Goal: Information Seeking & Learning: Learn about a topic

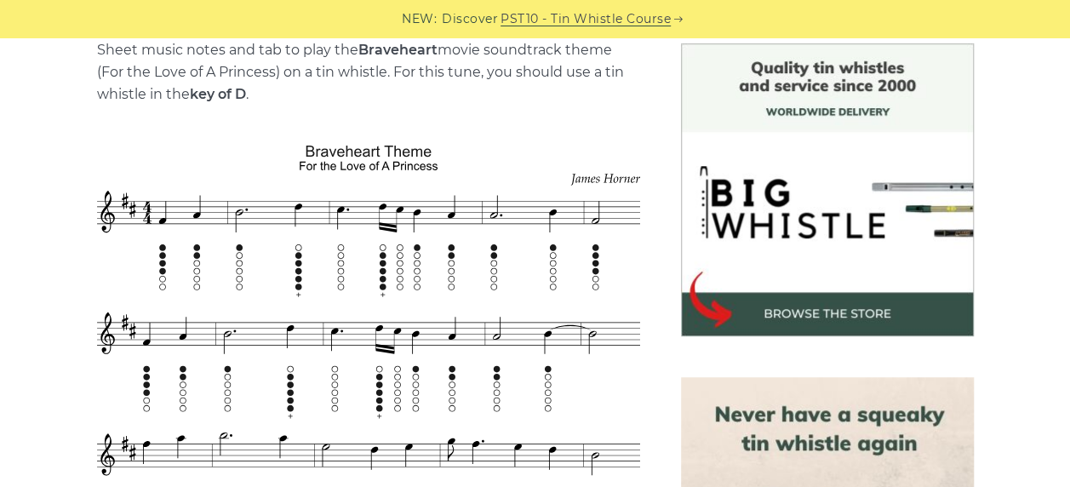
scroll to position [511, 0]
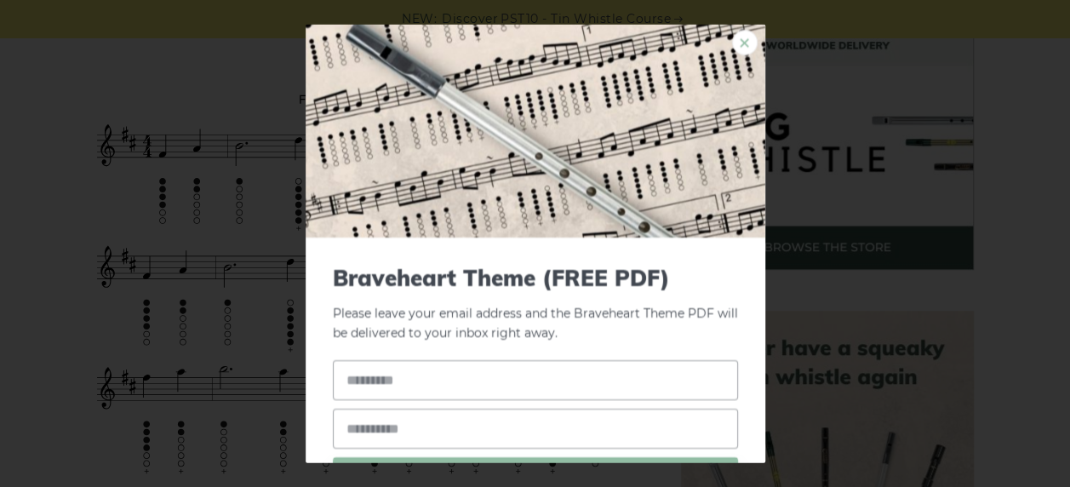
click at [734, 43] on link "×" at bounding box center [745, 43] width 26 height 26
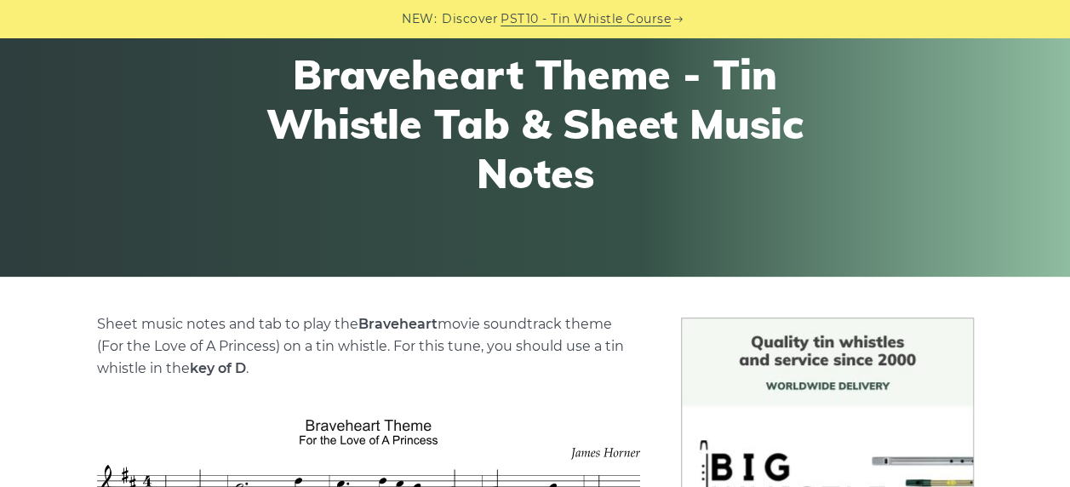
scroll to position [0, 0]
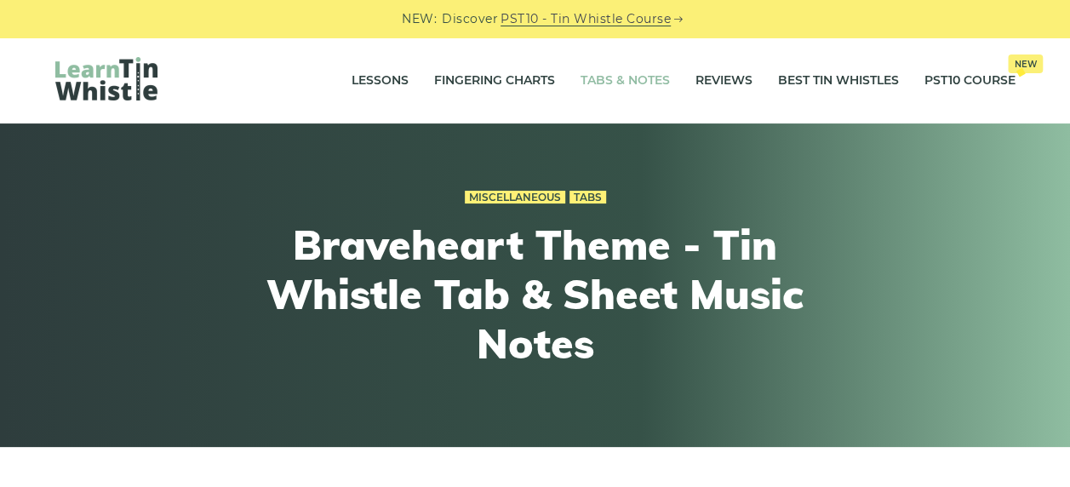
drag, startPoint x: 652, startPoint y: 77, endPoint x: 651, endPoint y: 92, distance: 14.5
click at [652, 77] on link "Tabs & Notes" at bounding box center [625, 81] width 89 height 43
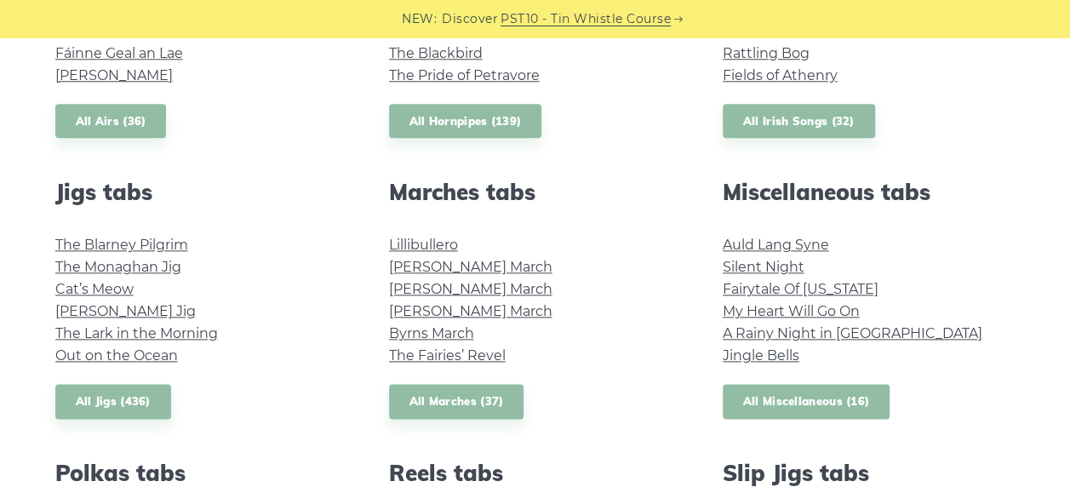
scroll to position [851, 0]
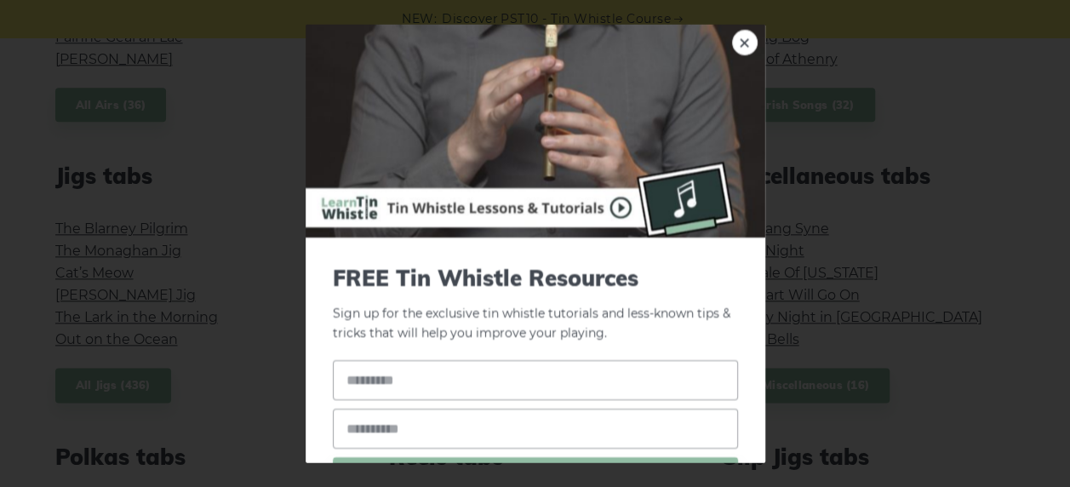
drag, startPoint x: 734, startPoint y: 38, endPoint x: 725, endPoint y: 54, distance: 18.3
click at [734, 38] on link "×" at bounding box center [745, 43] width 26 height 26
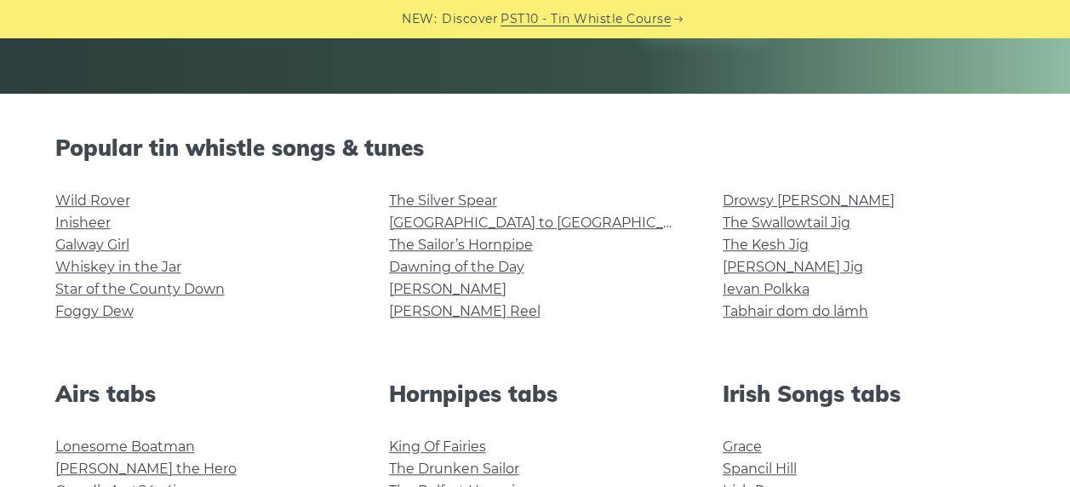
scroll to position [340, 0]
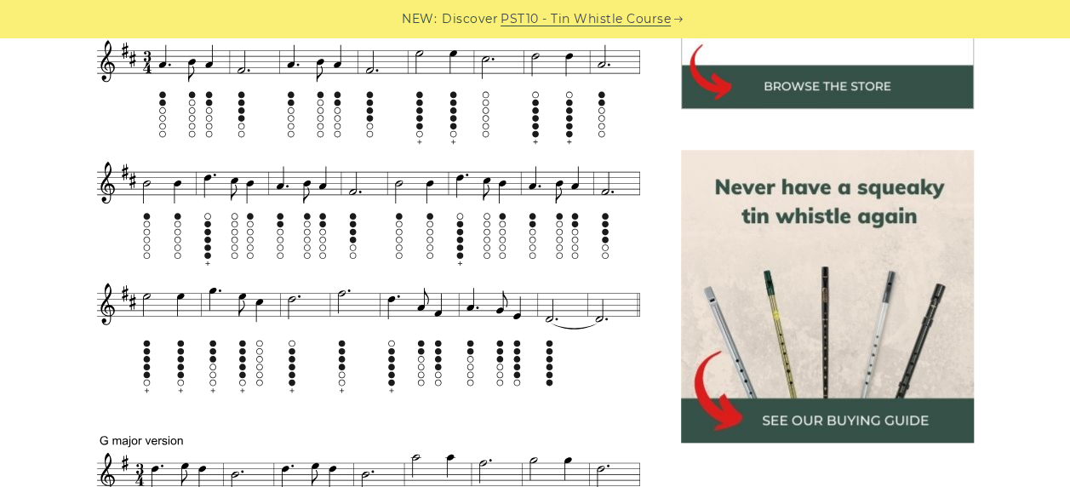
scroll to position [681, 0]
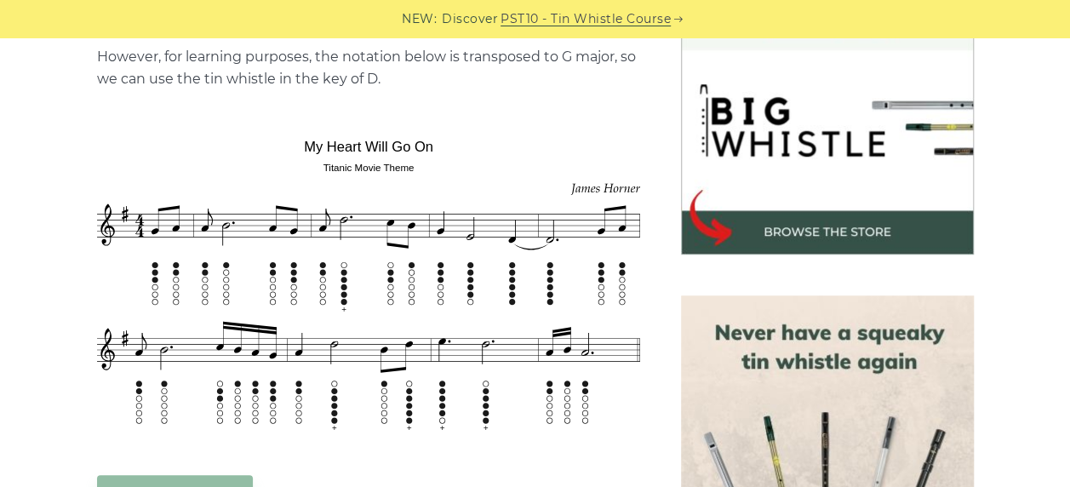
scroll to position [511, 0]
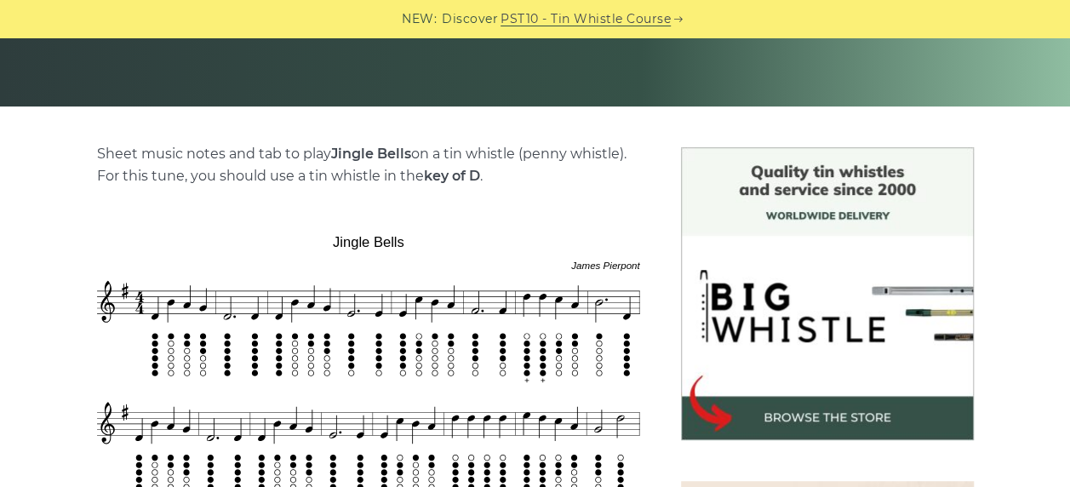
scroll to position [511, 0]
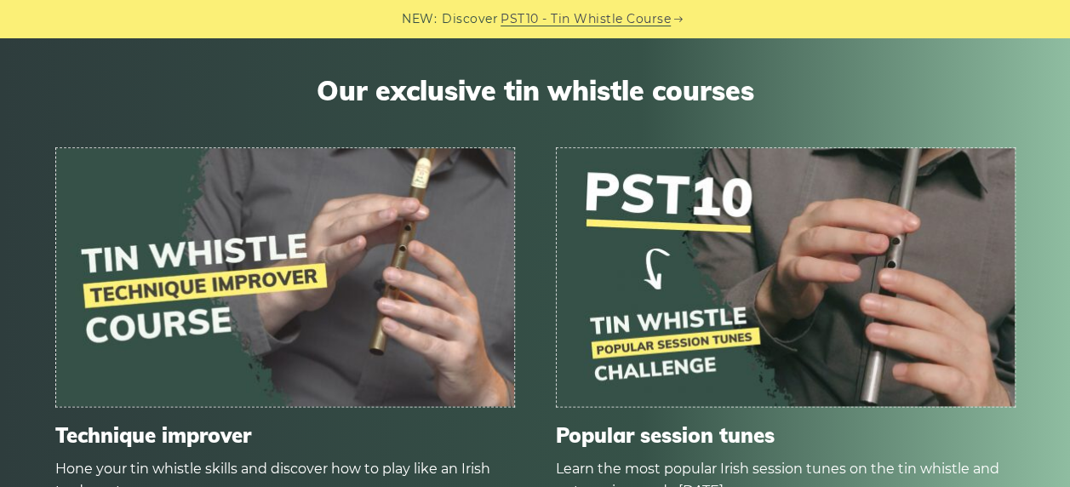
scroll to position [851, 0]
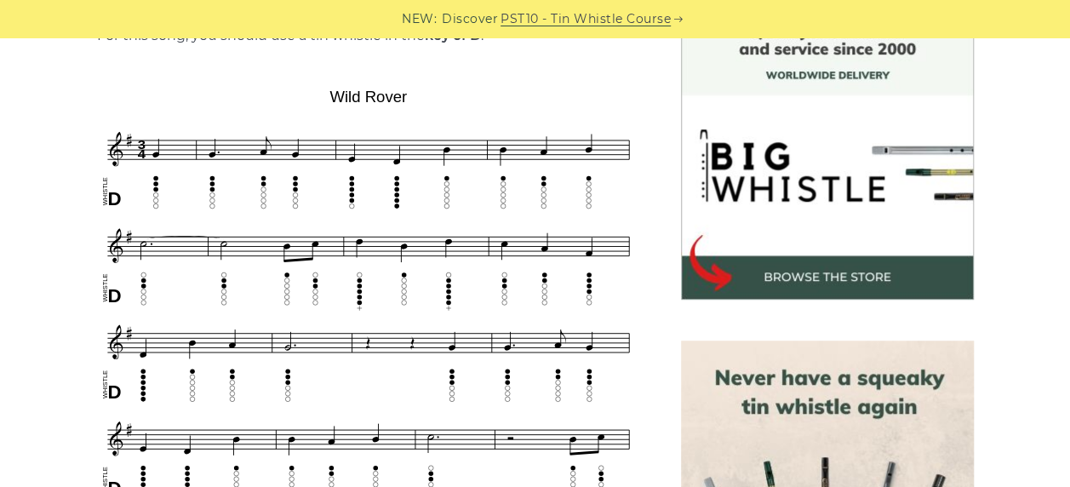
scroll to position [170, 0]
